Goal: Browse casually

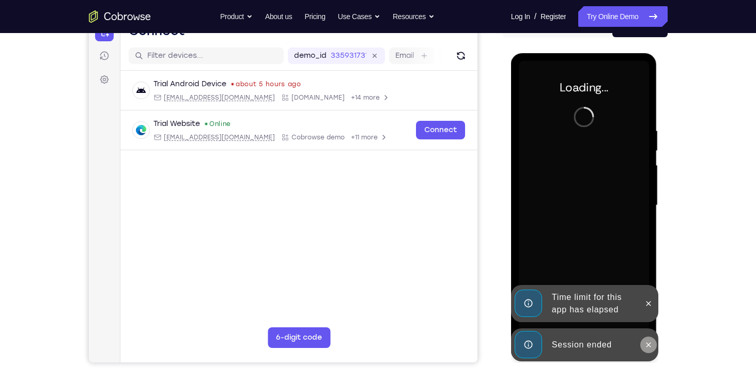
click at [648, 345] on icon at bounding box center [648, 345] width 8 height 8
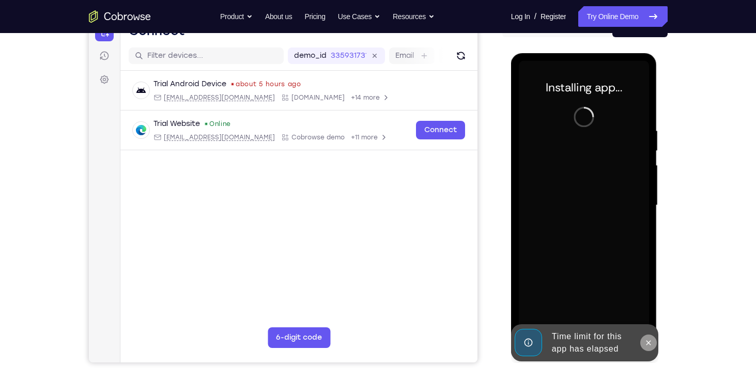
click at [650, 343] on icon at bounding box center [648, 343] width 8 height 8
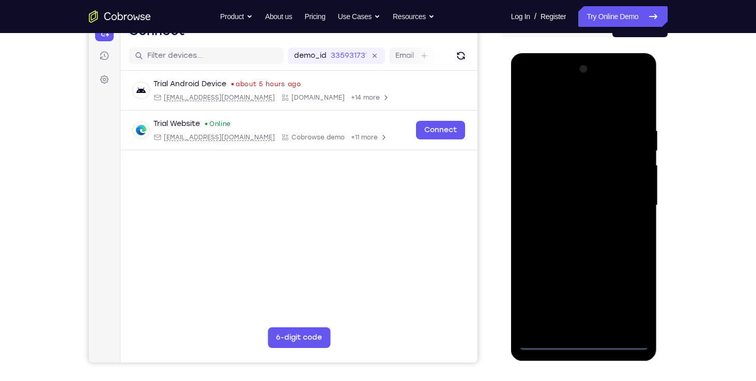
click at [585, 342] on div at bounding box center [584, 205] width 130 height 289
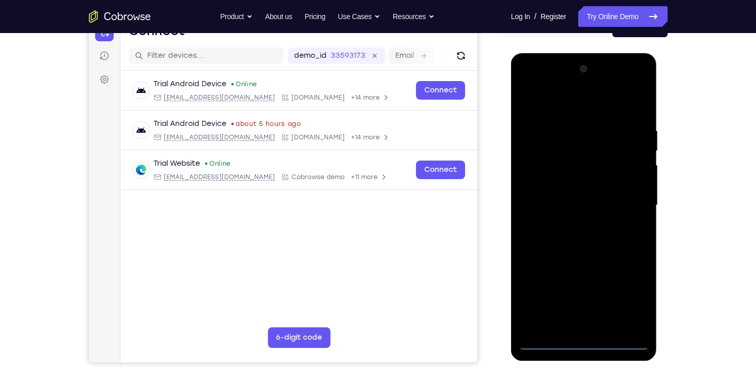
click at [635, 308] on div at bounding box center [584, 205] width 130 height 289
click at [560, 101] on div at bounding box center [584, 205] width 130 height 289
click at [631, 198] on div at bounding box center [584, 205] width 130 height 289
click at [591, 326] on div at bounding box center [584, 205] width 130 height 289
click at [570, 199] on div at bounding box center [584, 205] width 130 height 289
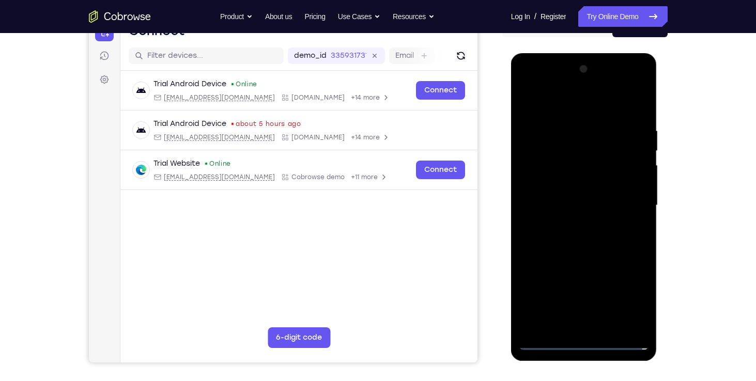
click at [571, 185] on div at bounding box center [584, 205] width 130 height 289
click at [573, 202] on div at bounding box center [584, 205] width 130 height 289
click at [554, 239] on div at bounding box center [584, 205] width 130 height 289
click at [572, 319] on div at bounding box center [584, 205] width 130 height 289
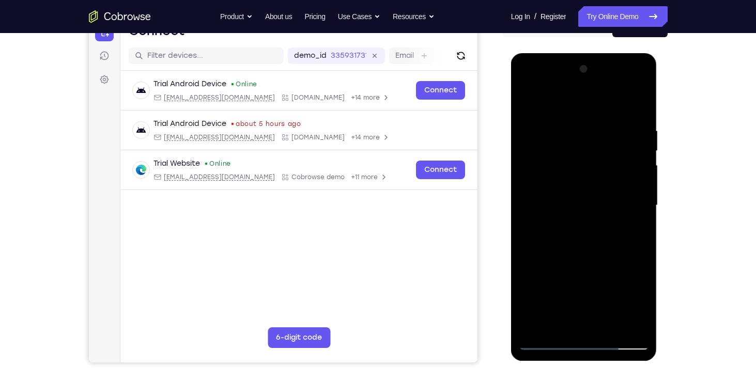
click at [634, 122] on div at bounding box center [584, 205] width 130 height 289
drag, startPoint x: 606, startPoint y: 112, endPoint x: 604, endPoint y: 77, distance: 35.2
click at [604, 77] on div at bounding box center [584, 205] width 130 height 289
click at [637, 121] on div at bounding box center [584, 205] width 130 height 289
drag, startPoint x: 595, startPoint y: 109, endPoint x: 608, endPoint y: 324, distance: 215.4
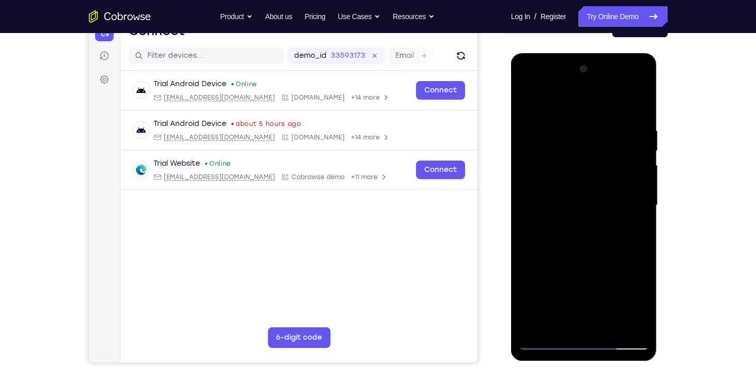
click at [608, 324] on div at bounding box center [584, 205] width 130 height 289
click at [580, 257] on div at bounding box center [584, 205] width 130 height 289
click at [640, 327] on div at bounding box center [584, 205] width 130 height 289
click at [561, 326] on div at bounding box center [584, 205] width 130 height 289
click at [567, 104] on div at bounding box center [584, 205] width 130 height 289
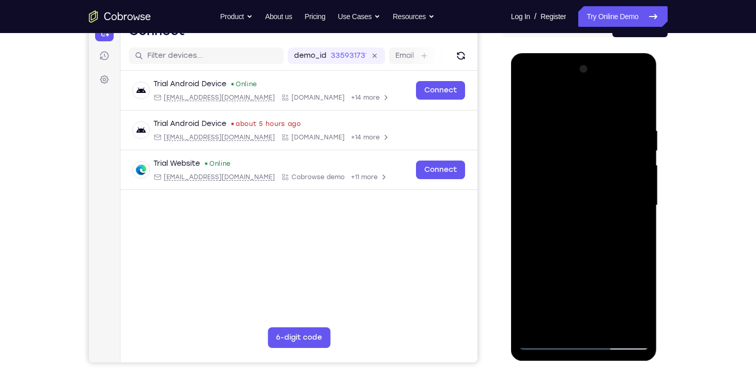
click at [638, 131] on div at bounding box center [584, 205] width 130 height 289
click at [577, 102] on div at bounding box center [584, 205] width 130 height 289
click at [563, 120] on div at bounding box center [584, 205] width 130 height 289
click at [598, 175] on div at bounding box center [584, 205] width 130 height 289
click at [530, 136] on div at bounding box center [584, 205] width 130 height 289
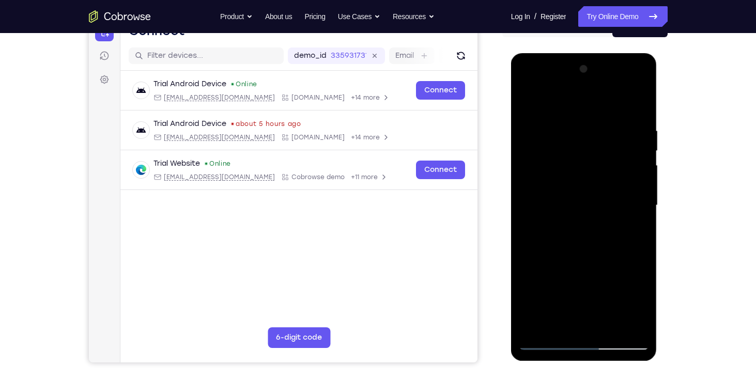
drag, startPoint x: 600, startPoint y: 267, endPoint x: 589, endPoint y: 146, distance: 121.4
click at [589, 146] on div at bounding box center [584, 205] width 130 height 289
click at [550, 193] on div at bounding box center [584, 205] width 130 height 289
click at [533, 252] on div at bounding box center [584, 205] width 130 height 289
click at [551, 140] on div at bounding box center [584, 205] width 130 height 289
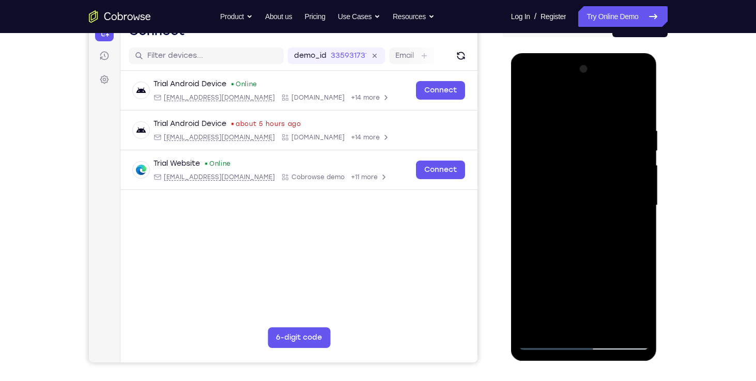
drag, startPoint x: 594, startPoint y: 117, endPoint x: 598, endPoint y: 197, distance: 79.7
click at [598, 197] on div at bounding box center [584, 205] width 130 height 289
click at [529, 100] on div at bounding box center [584, 205] width 130 height 289
click at [552, 173] on div at bounding box center [584, 205] width 130 height 289
click at [578, 140] on div at bounding box center [584, 205] width 130 height 289
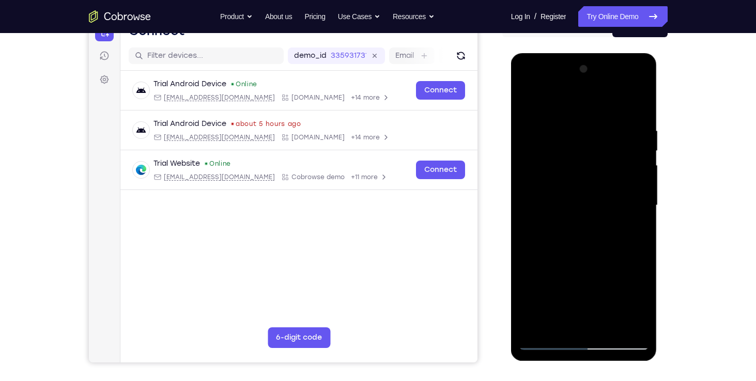
click at [528, 97] on div at bounding box center [584, 205] width 130 height 289
click at [562, 265] on div at bounding box center [584, 205] width 130 height 289
click at [573, 133] on div at bounding box center [584, 205] width 130 height 289
click at [526, 100] on div at bounding box center [584, 205] width 130 height 289
click at [550, 210] on div at bounding box center [584, 205] width 130 height 289
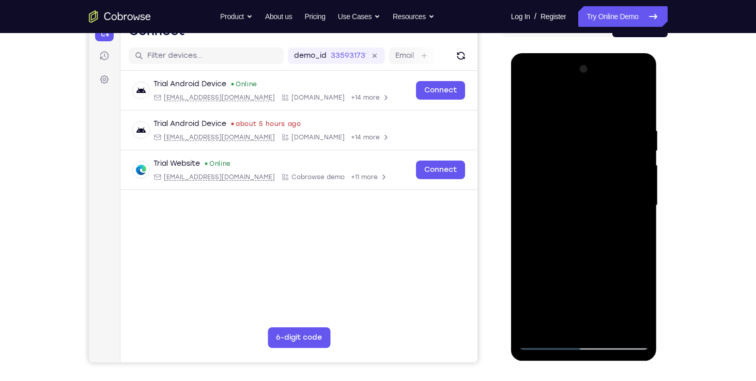
click at [590, 134] on div at bounding box center [584, 205] width 130 height 289
click at [537, 325] on div at bounding box center [584, 205] width 130 height 289
